Goal: Book appointment/travel/reservation

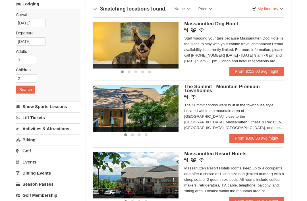
scroll to position [46, 0]
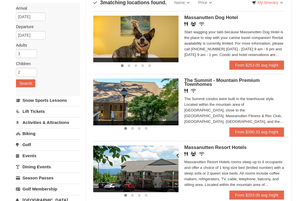
click at [33, 198] on link "[GEOGRAPHIC_DATA]" at bounding box center [48, 200] width 65 height 11
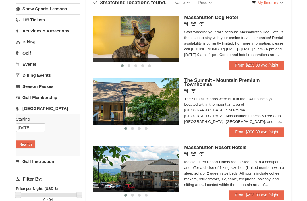
click at [24, 140] on button "Search" at bounding box center [25, 144] width 19 height 8
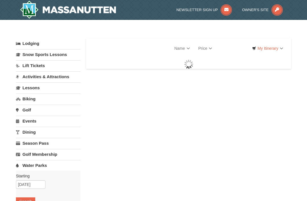
select select "9"
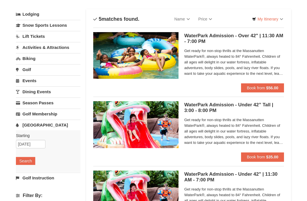
scroll to position [29, 0]
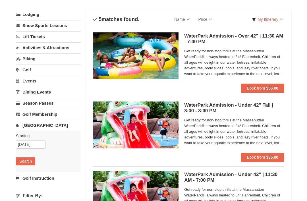
click at [271, 86] on strong "$56.00" at bounding box center [272, 88] width 12 height 5
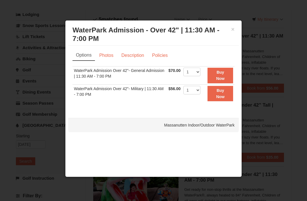
click at [303, 131] on div at bounding box center [153, 100] width 307 height 201
